Goal: Task Accomplishment & Management: Use online tool/utility

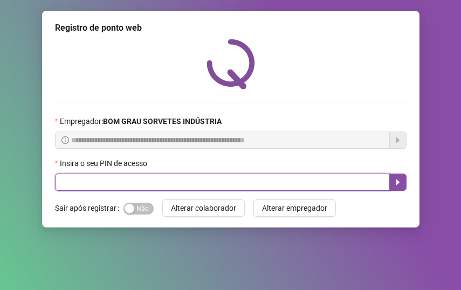
click at [188, 184] on input "text" at bounding box center [222, 182] width 335 height 17
type input "*****"
click at [395, 181] on icon "caret-right" at bounding box center [398, 182] width 9 height 9
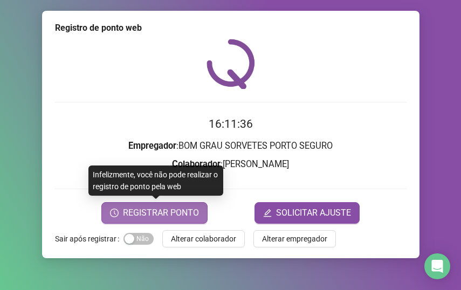
click at [174, 221] on button "REGISTRAR PONTO" at bounding box center [154, 213] width 106 height 22
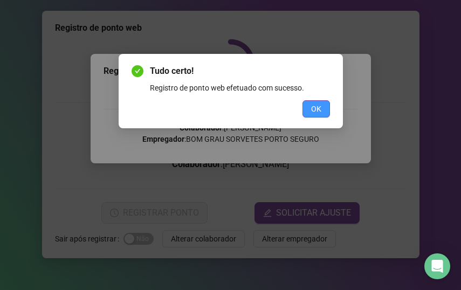
click at [314, 102] on button "OK" at bounding box center [317, 108] width 28 height 17
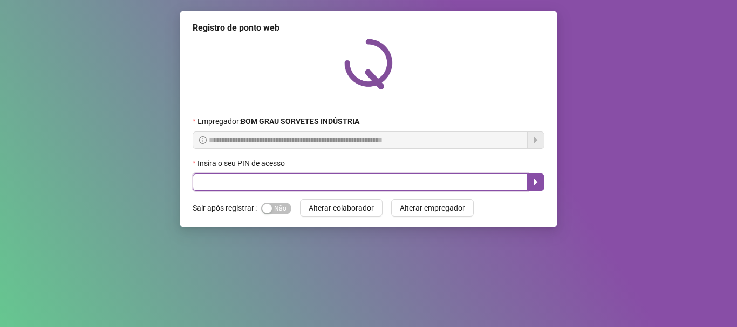
click at [356, 186] on input "text" at bounding box center [360, 182] width 335 height 17
type input "*****"
click at [461, 183] on button "button" at bounding box center [535, 182] width 17 height 17
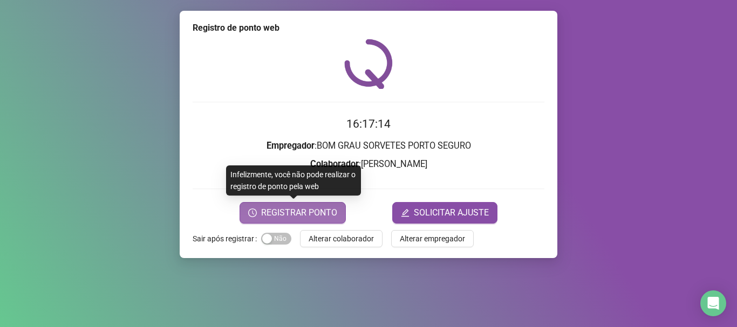
click at [275, 214] on span "REGISTRAR PONTO" at bounding box center [299, 213] width 76 height 13
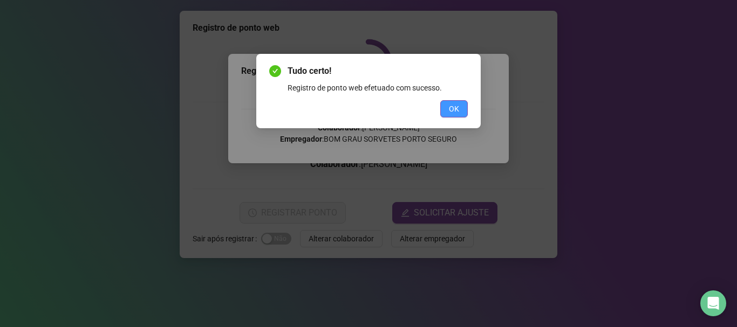
click at [457, 113] on span "OK" at bounding box center [454, 109] width 10 height 12
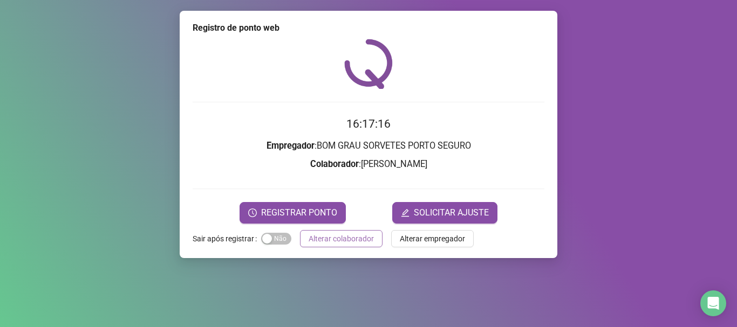
click at [362, 238] on span "Alterar colaborador" at bounding box center [340, 239] width 65 height 12
